Goal: Transaction & Acquisition: Purchase product/service

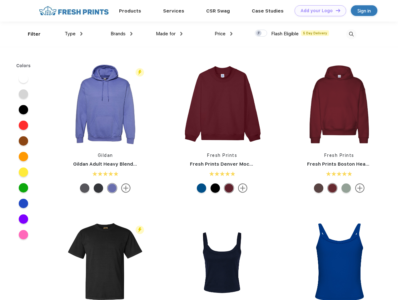
scroll to position [0, 0]
click at [318, 11] on link "Add your Logo Design Tool" at bounding box center [321, 10] width 52 height 11
click at [0, 0] on div "Design Tool" at bounding box center [0, 0] width 0 height 0
click at [336, 10] on link "Add your Logo Design Tool" at bounding box center [321, 10] width 52 height 11
click at [30, 34] on div "Filter" at bounding box center [34, 34] width 13 height 7
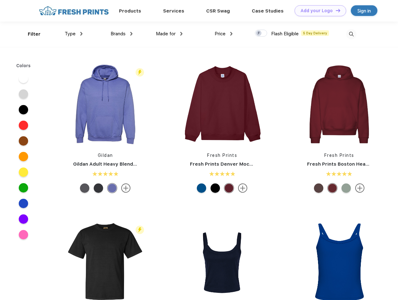
click at [74, 34] on span "Type" at bounding box center [70, 34] width 11 height 6
click at [122, 34] on span "Brands" at bounding box center [118, 34] width 15 height 6
click at [169, 34] on span "Made for" at bounding box center [166, 34] width 20 height 6
click at [224, 34] on span "Price" at bounding box center [220, 34] width 11 height 6
click at [261, 33] on div at bounding box center [261, 33] width 12 height 7
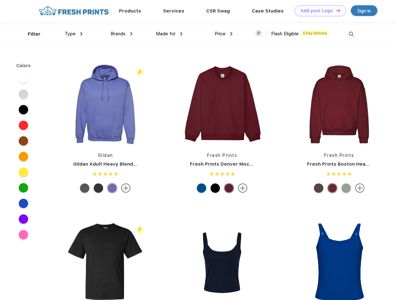
click at [259, 33] on input "checkbox" at bounding box center [257, 31] width 4 height 4
click at [351, 34] on img at bounding box center [351, 34] width 10 height 10
